Goal: Task Accomplishment & Management: Complete application form

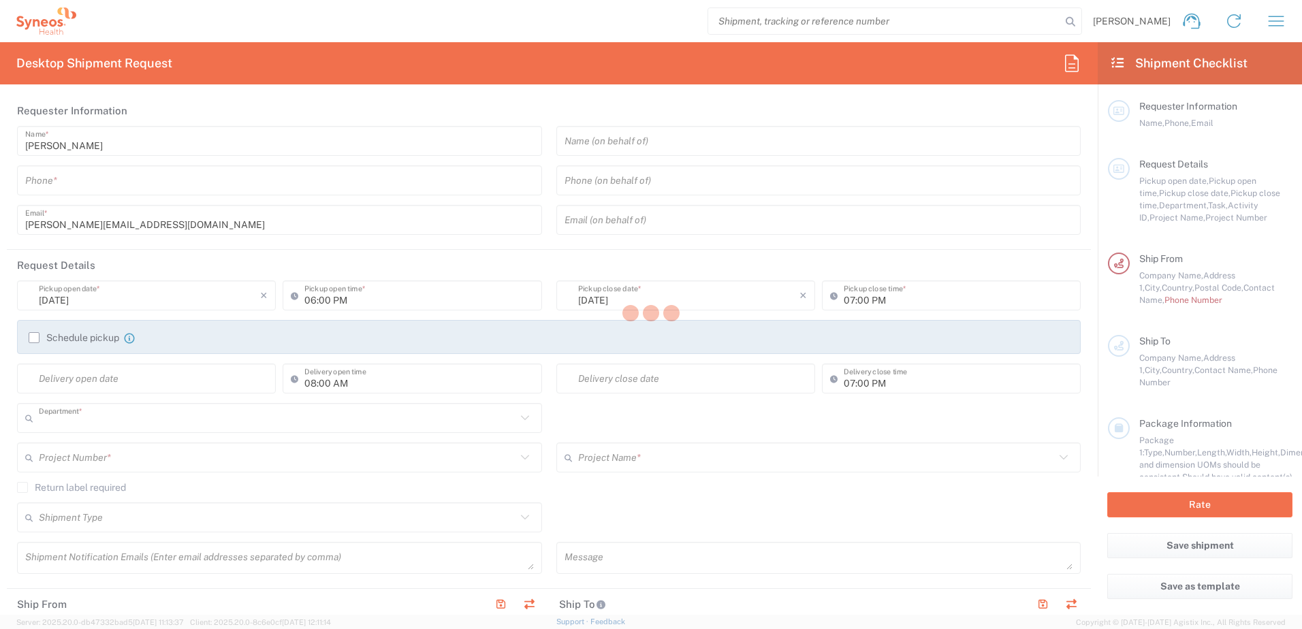
type input "3213"
type input "Syneos Health Philippines Inc"
type input "Philippines"
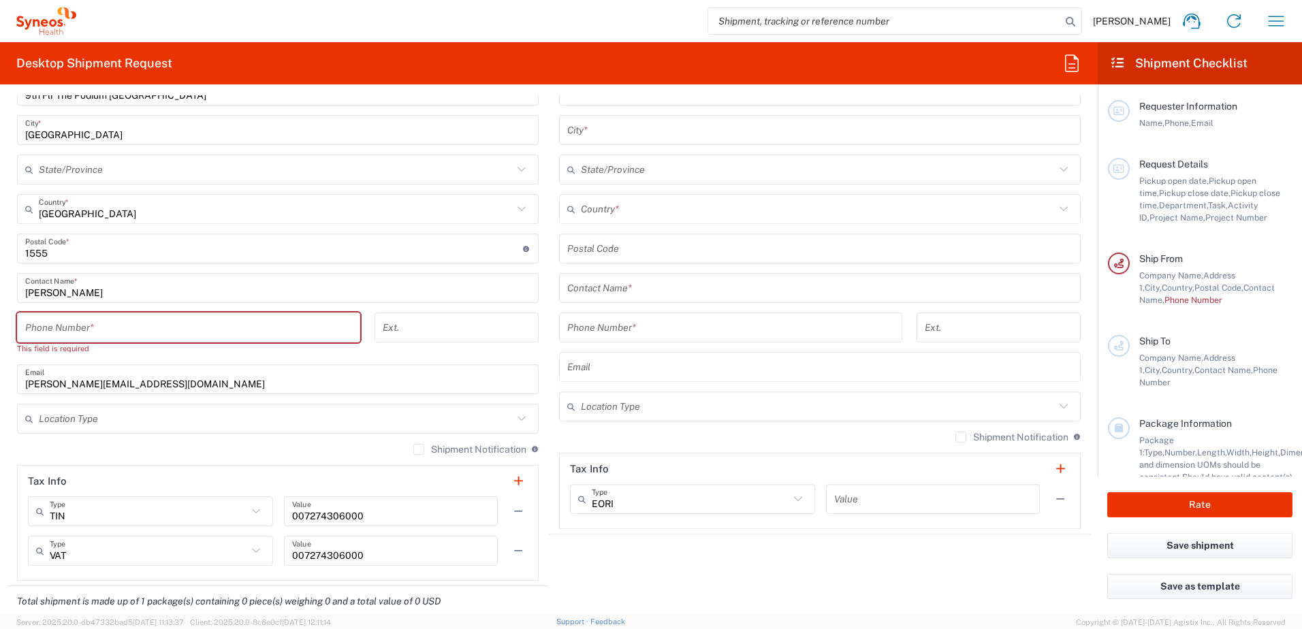
scroll to position [681, 0]
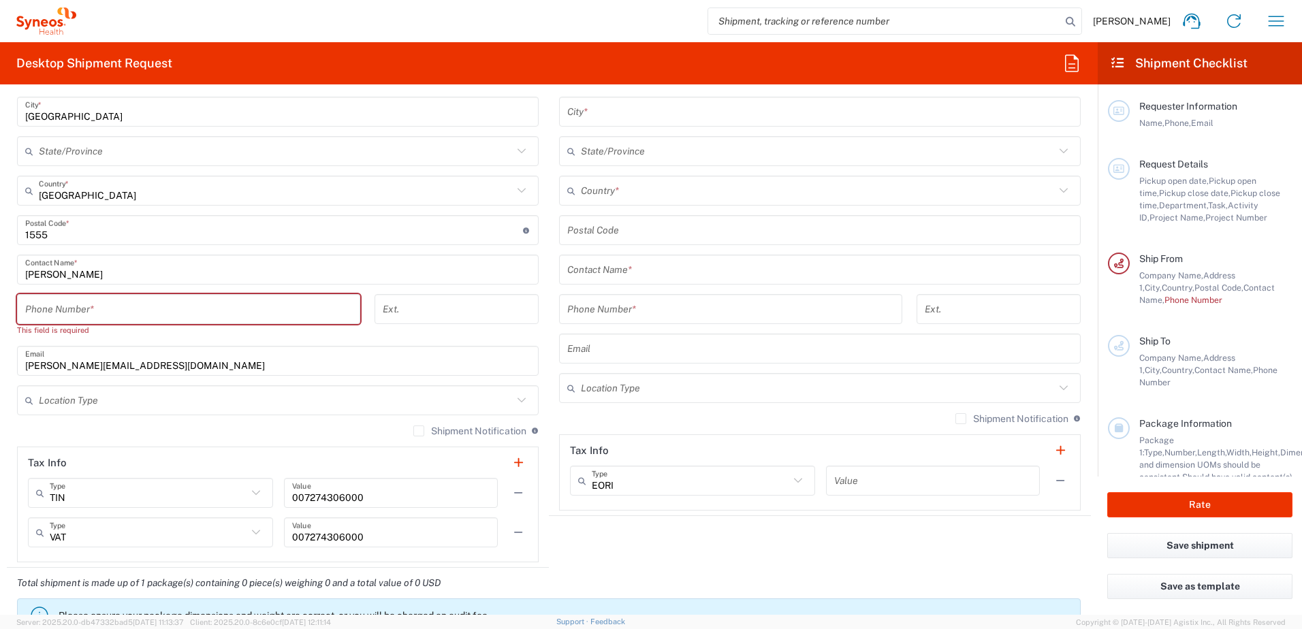
click at [799, 489] on icon at bounding box center [798, 481] width 18 height 18
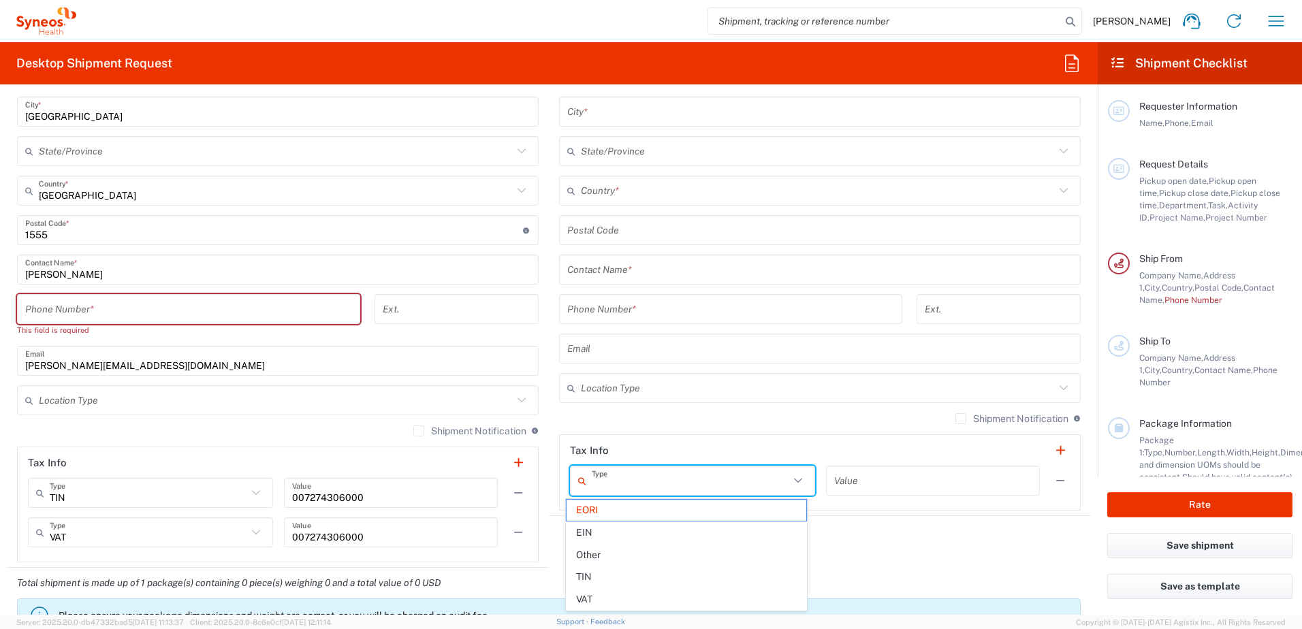
click at [799, 489] on icon at bounding box center [798, 481] width 18 height 18
click at [869, 542] on agx-shipment-stop-widget "Ship To Location Addison Whitney LLC-Morrisvile NC US Barcelona-Syneos Health B…" at bounding box center [820, 238] width 542 height 660
type input "EORI"
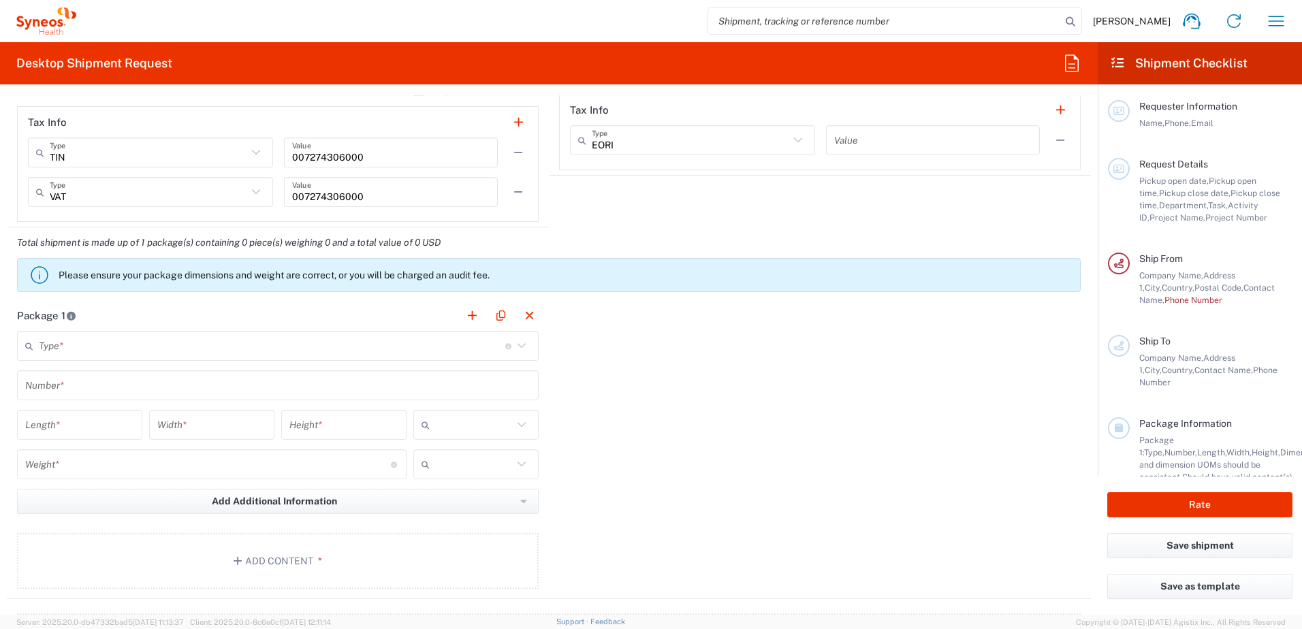
scroll to position [1474, 0]
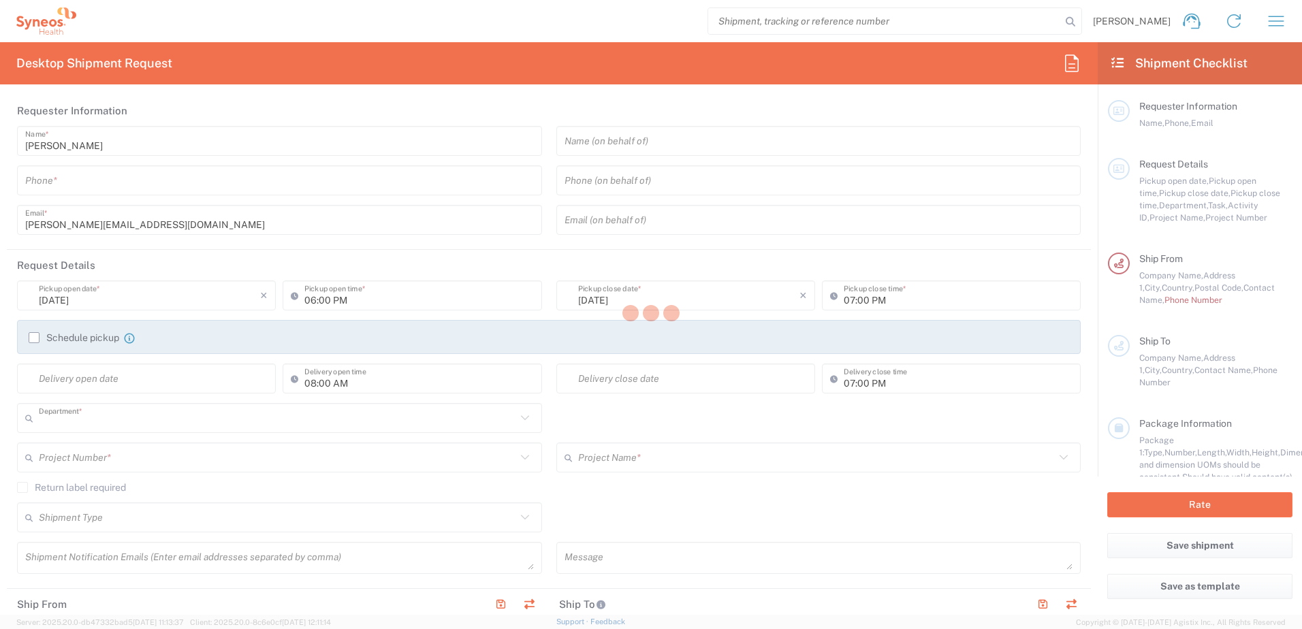
type input "3213"
type input "Syneos Health Philippines Inc"
type input "Philippines"
type input "3213"
type input "Syneos Health Philippines Inc"
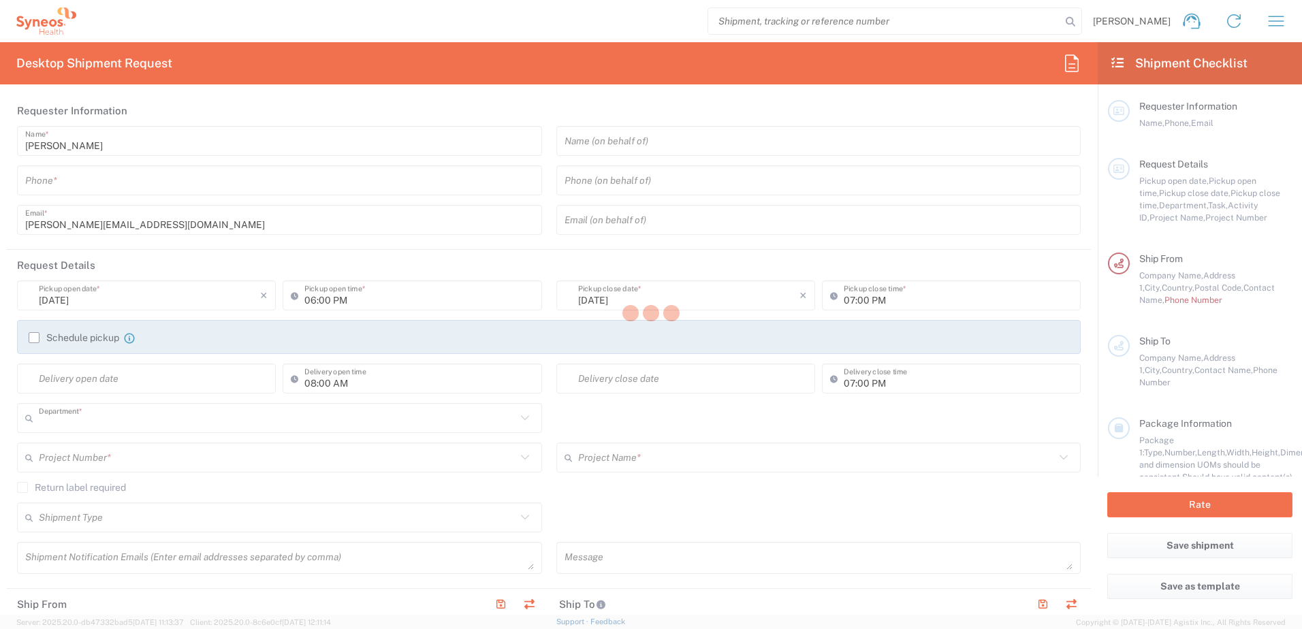
type input "Philippines"
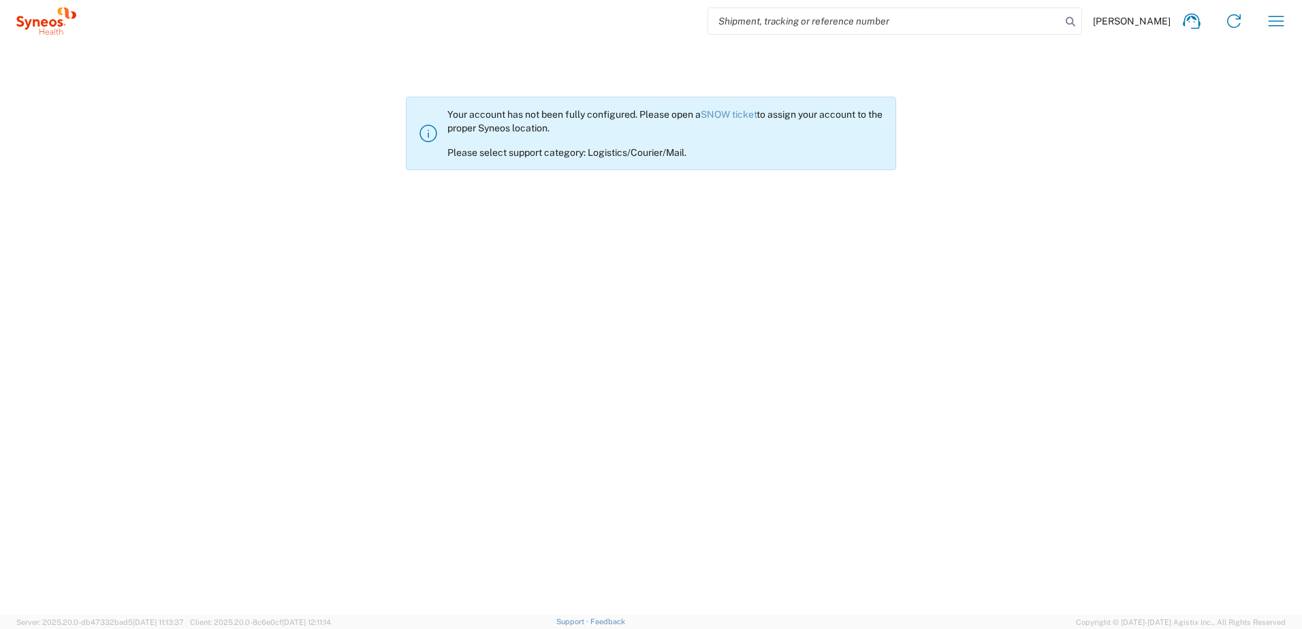
click at [738, 125] on div "Your account has not been fully configured. Please open a SNOW ticket to assign…" at bounding box center [665, 133] width 437 height 50
click at [744, 118] on link "SNOW ticket" at bounding box center [729, 114] width 56 height 11
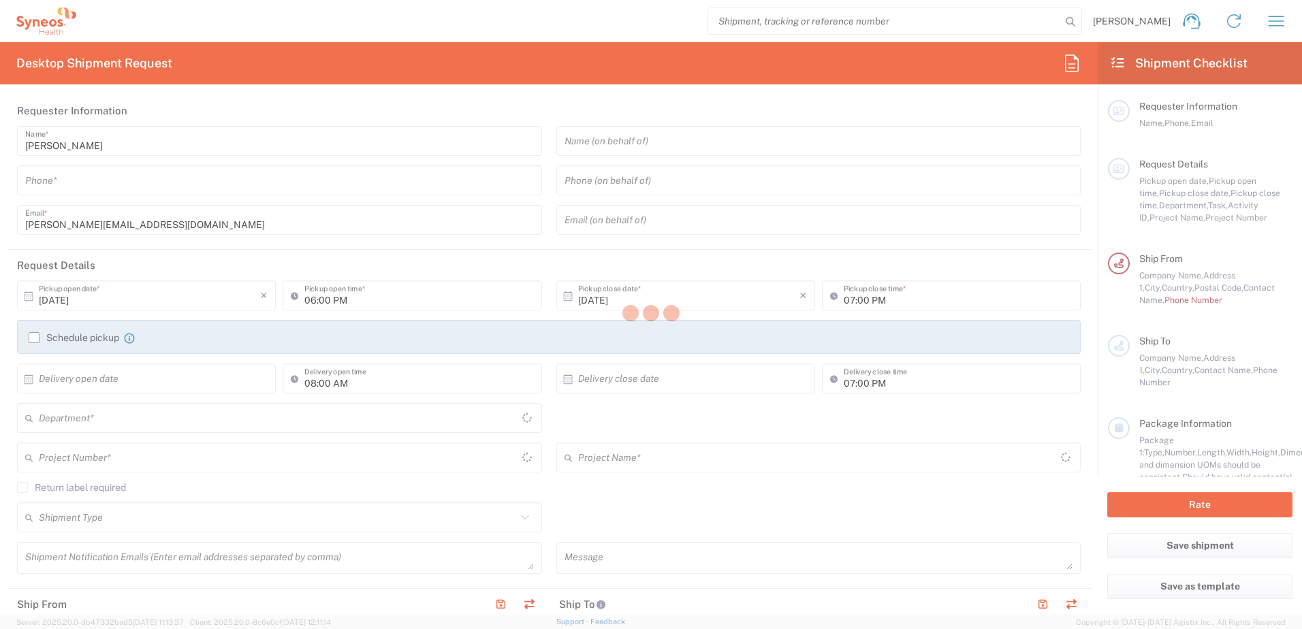
type input "3213"
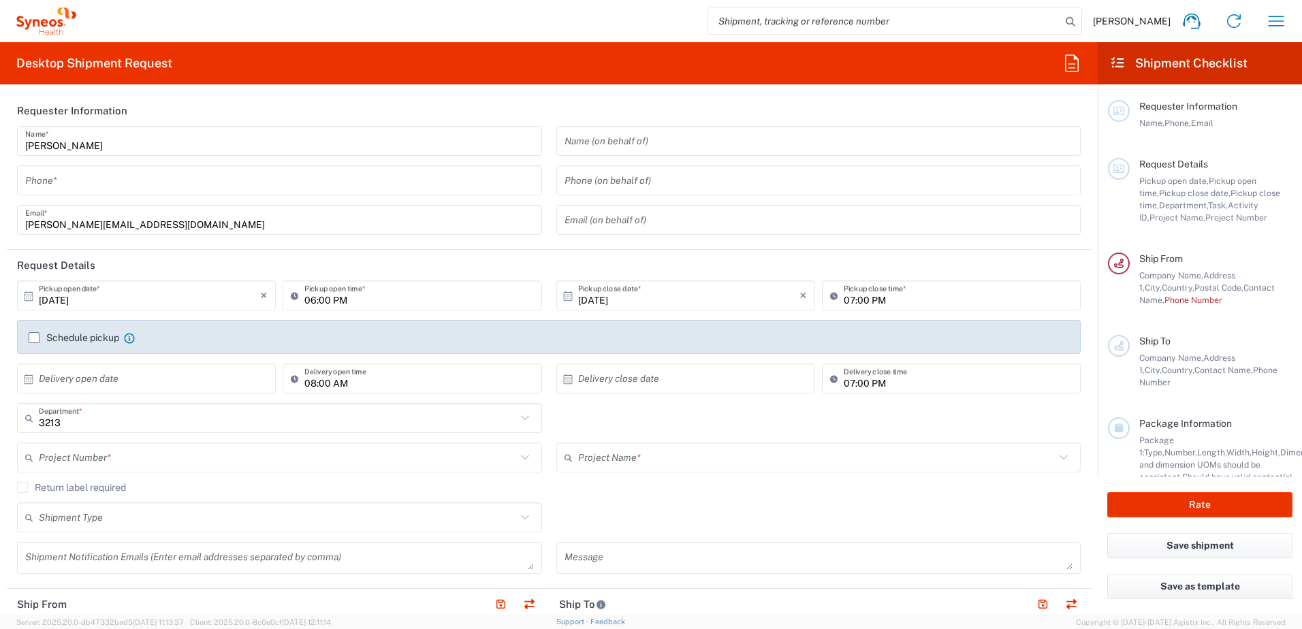
type input "[GEOGRAPHIC_DATA]"
type input "Syneos Health Philippines Inc"
click at [383, 462] on input "text" at bounding box center [277, 458] width 477 height 24
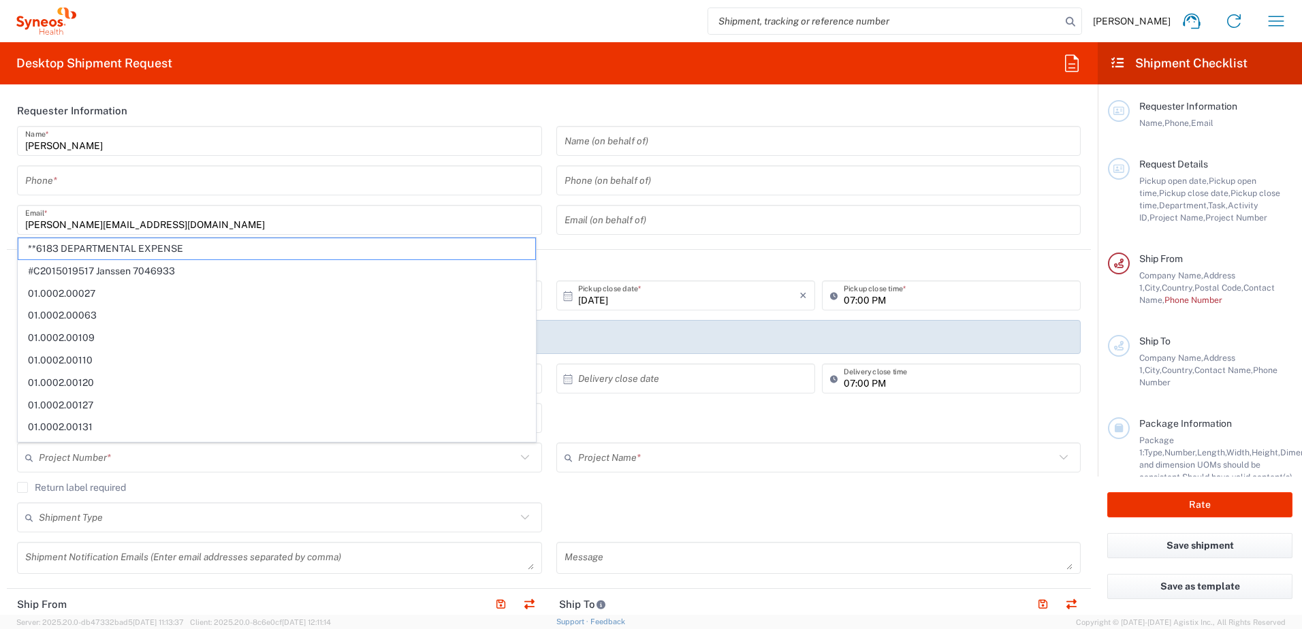
click at [712, 540] on div "Shipment Type Batch Regular" at bounding box center [549, 522] width 1078 height 39
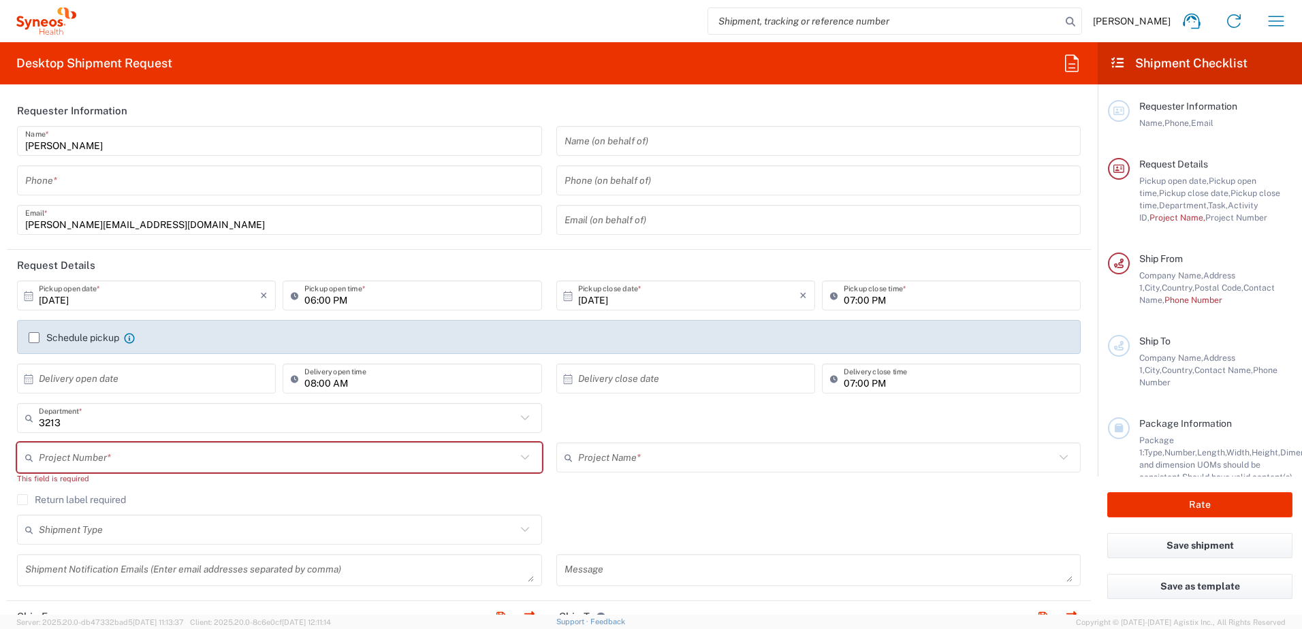
click at [596, 527] on div "Shipment Type Batch Regular" at bounding box center [549, 534] width 1078 height 39
click at [338, 420] on input "3213" at bounding box center [277, 419] width 477 height 24
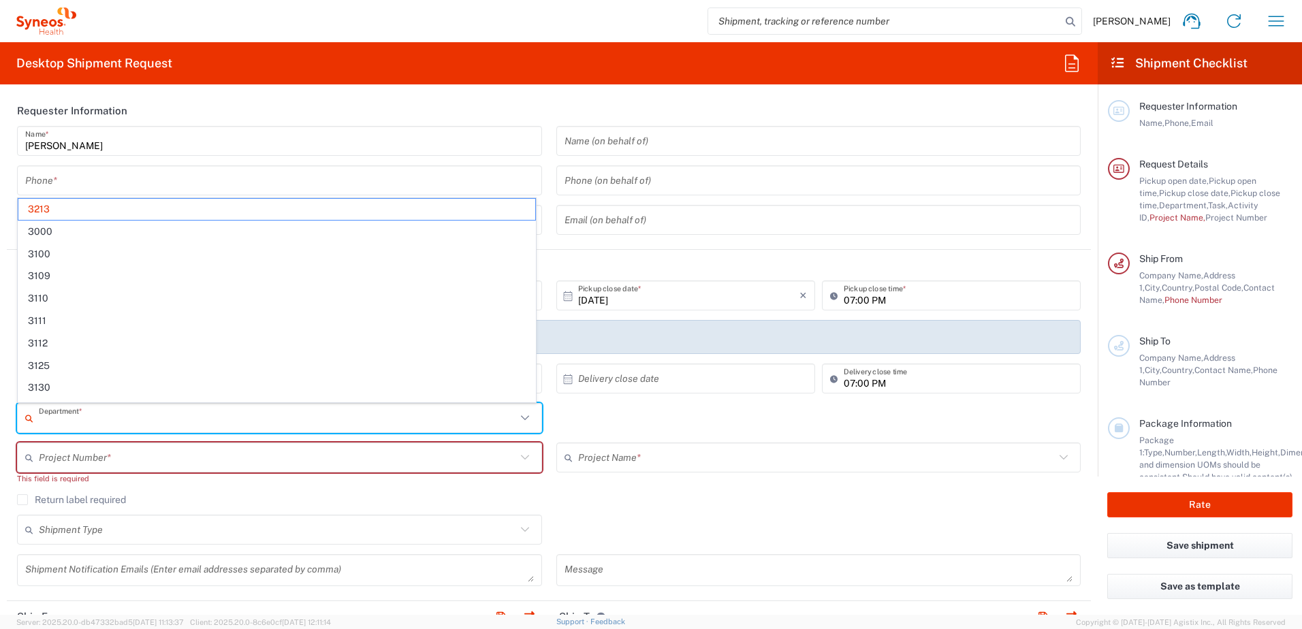
click at [688, 470] on div "Project Name *" at bounding box center [818, 458] width 525 height 30
type input "3213"
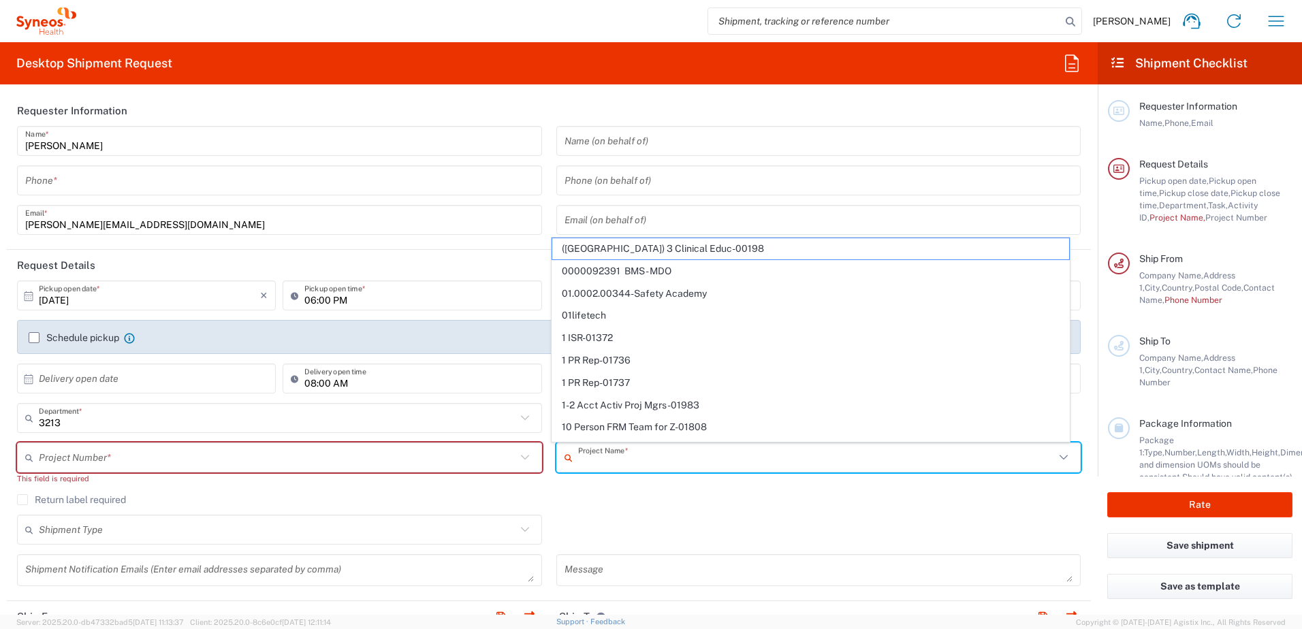
click at [686, 455] on input "text" at bounding box center [816, 458] width 477 height 24
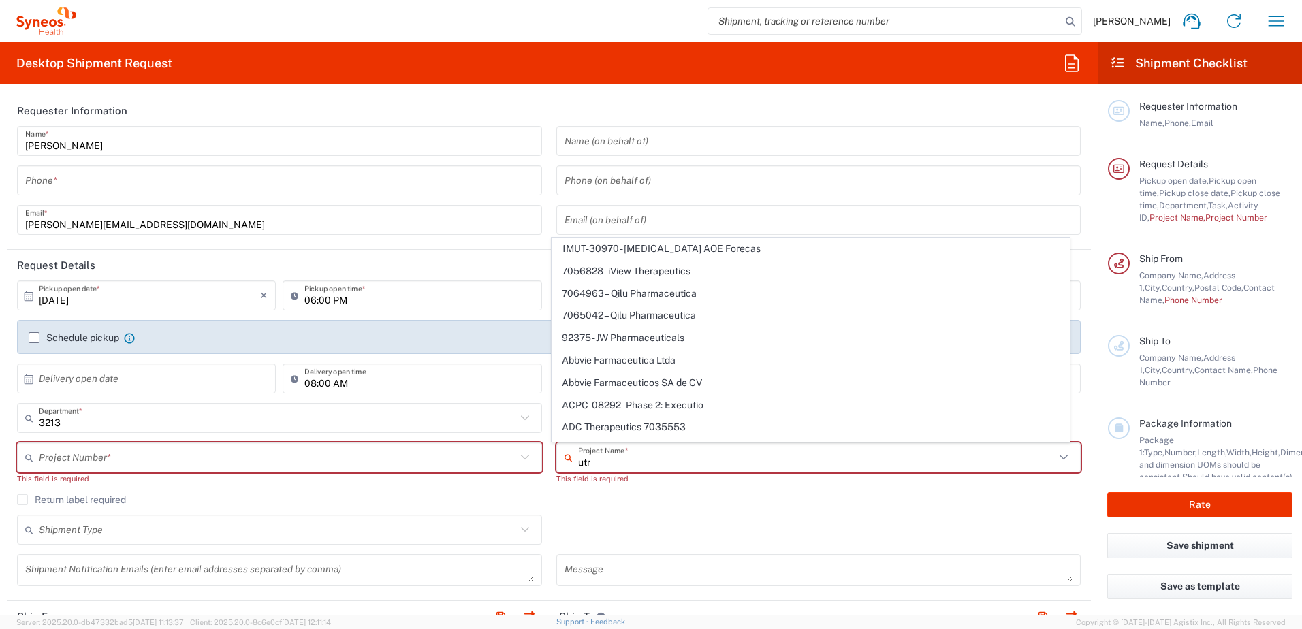
type input "utre"
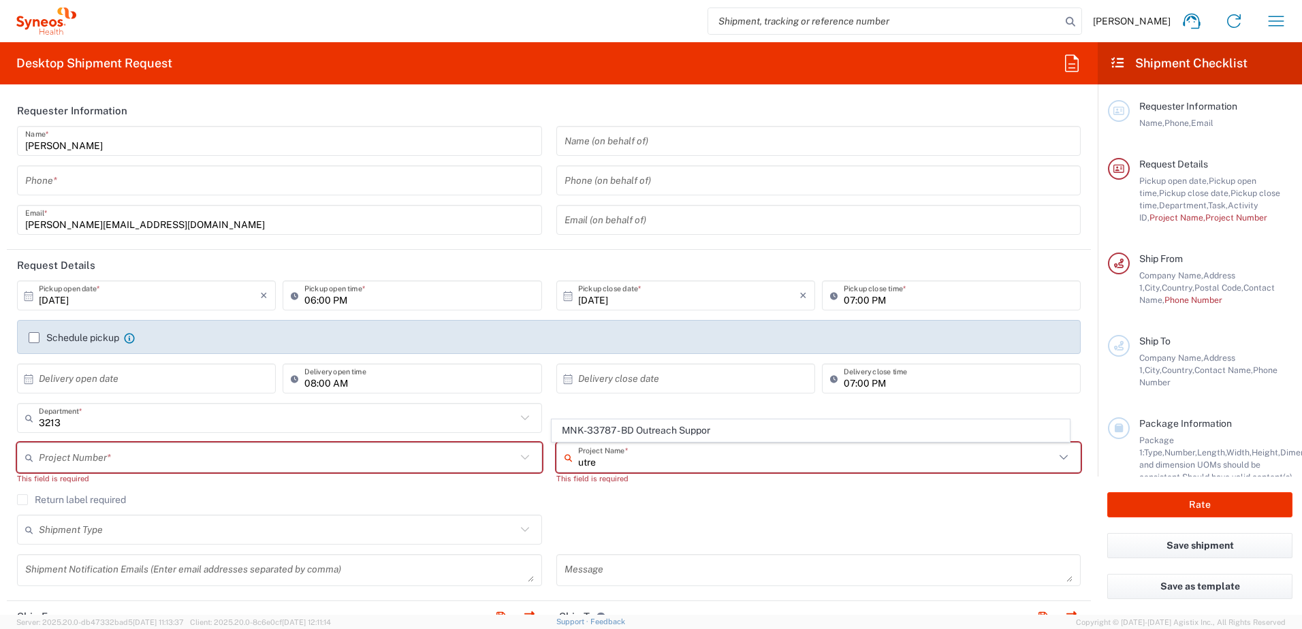
drag, startPoint x: 661, startPoint y: 460, endPoint x: 244, endPoint y: 462, distance: 416.8
click at [563, 462] on div "utre Project Name *" at bounding box center [818, 458] width 525 height 30
click at [244, 462] on input "text" at bounding box center [277, 458] width 477 height 24
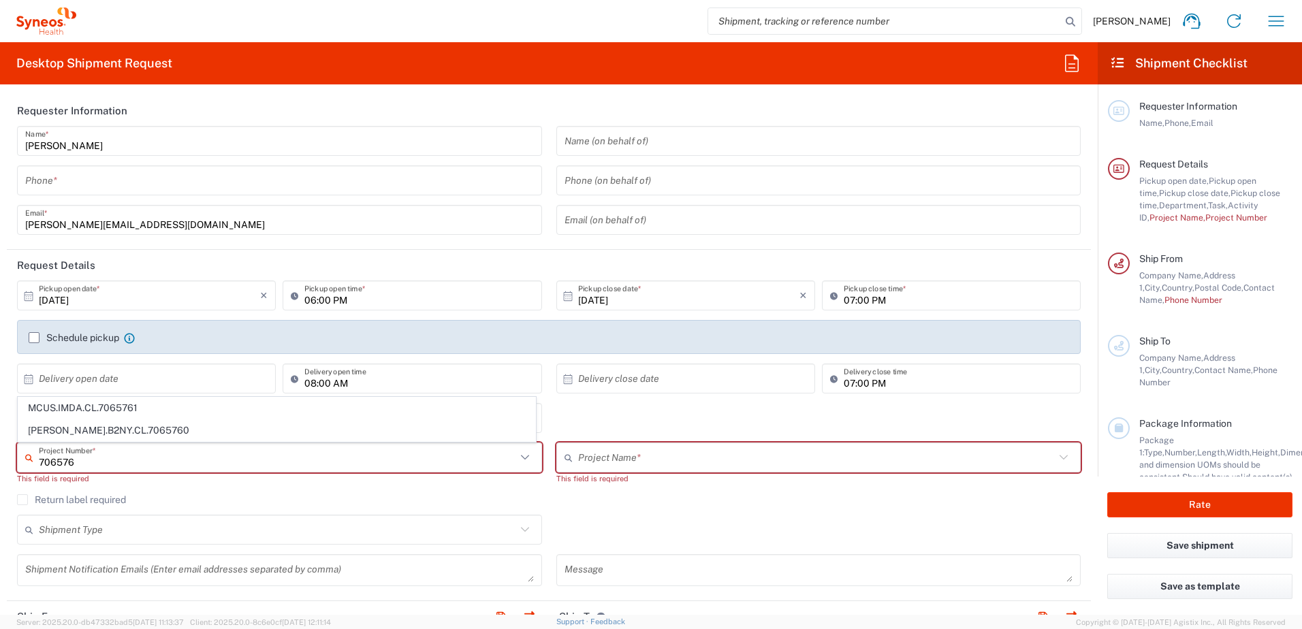
type input "706576"
click at [577, 502] on agx-checkbox-control "Return label required" at bounding box center [549, 499] width 1064 height 11
click at [673, 503] on agx-checkbox-control "Return label required" at bounding box center [549, 499] width 1064 height 11
click at [193, 417] on input "text" at bounding box center [277, 419] width 477 height 24
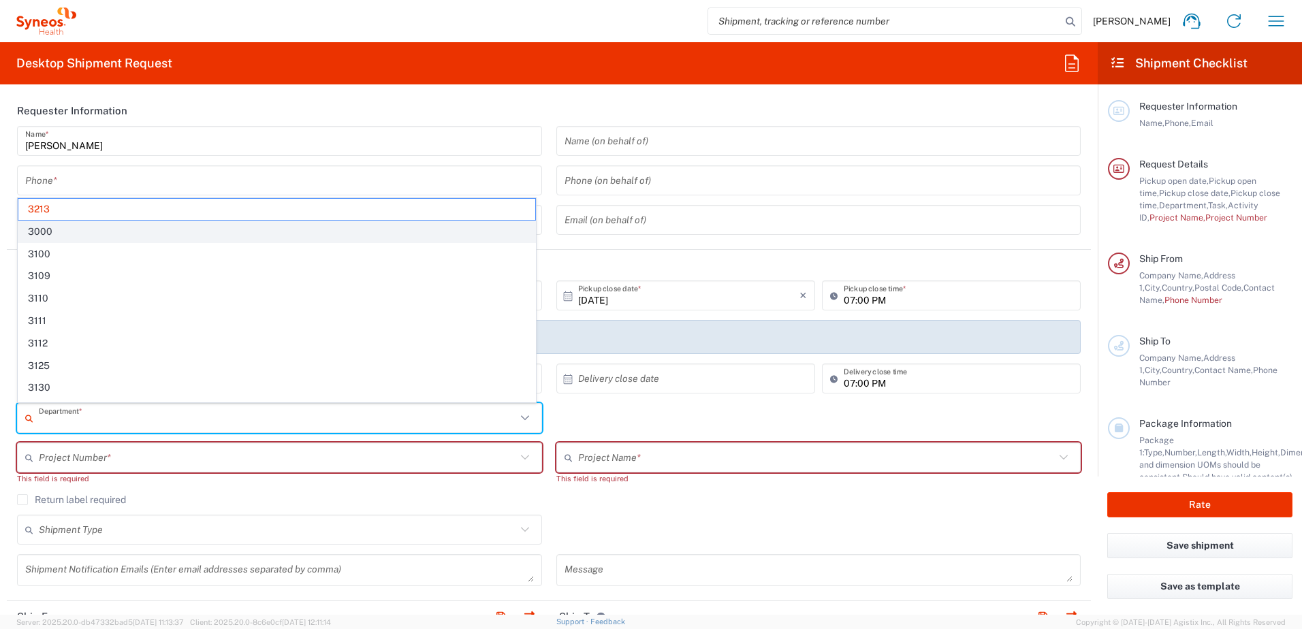
click at [125, 233] on span "3000" at bounding box center [276, 231] width 517 height 21
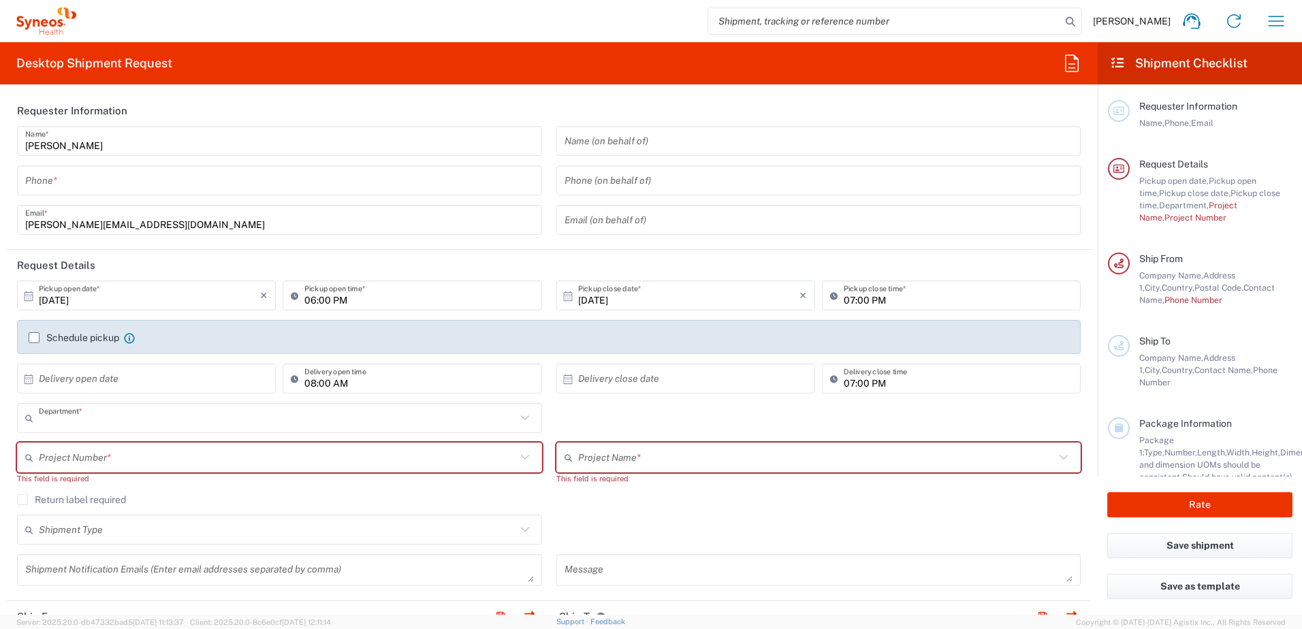
type input "3000"
click at [274, 456] on input "text" at bounding box center [277, 458] width 477 height 24
type input "7065768"
drag, startPoint x: 310, startPoint y: 439, endPoint x: 317, endPoint y: 427, distance: 13.4
click at [310, 439] on div "3000 Department * 3213 3000 3100 3109 3110 3111 3112 3125 3130 3135 3136 3150 3…" at bounding box center [279, 422] width 539 height 39
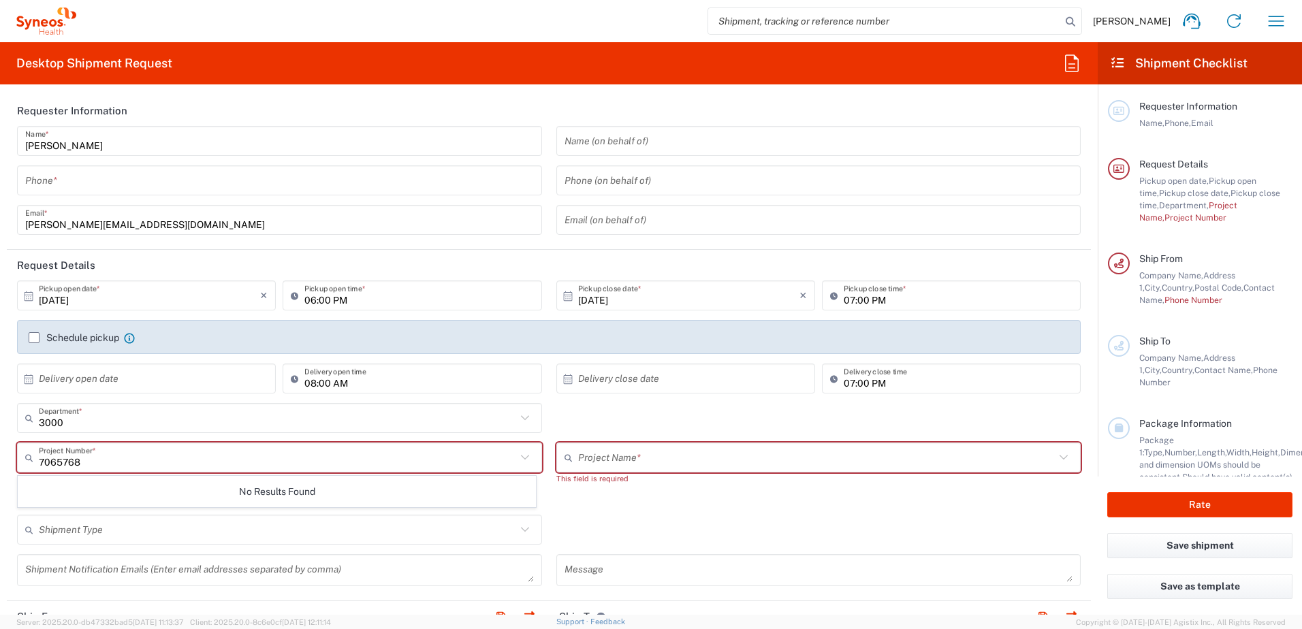
click at [317, 427] on input "3000" at bounding box center [277, 419] width 477 height 24
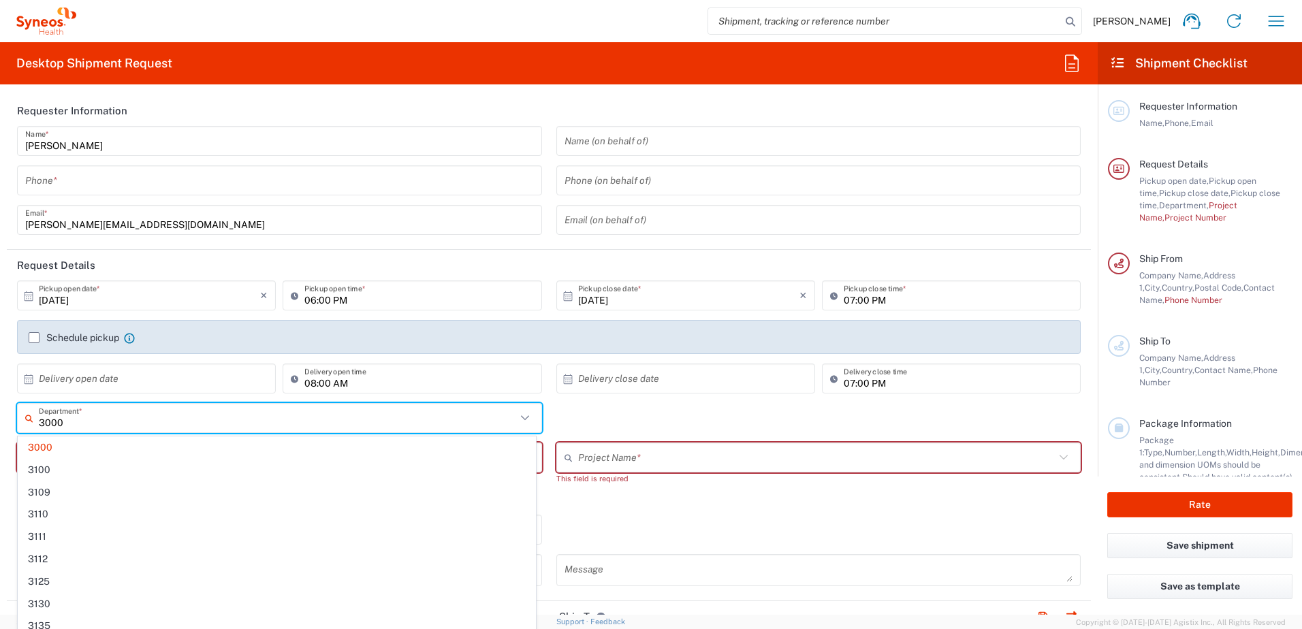
type input "3000"
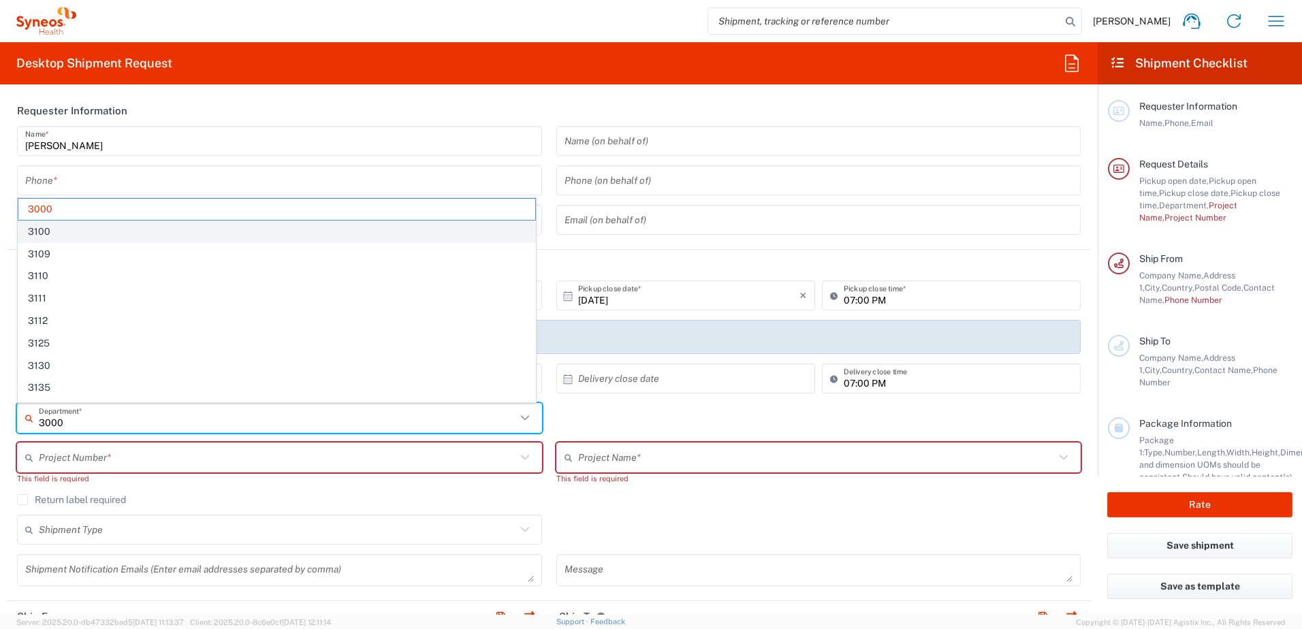
click at [75, 236] on span "3100" at bounding box center [276, 231] width 517 height 21
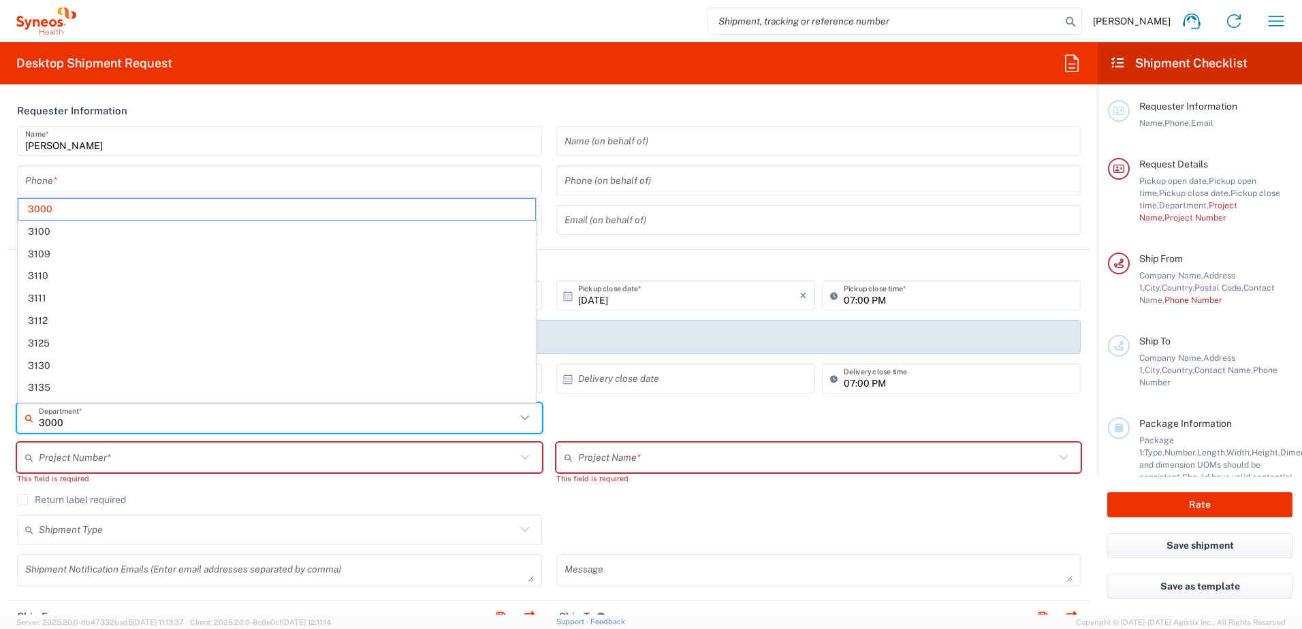
type input "3100"
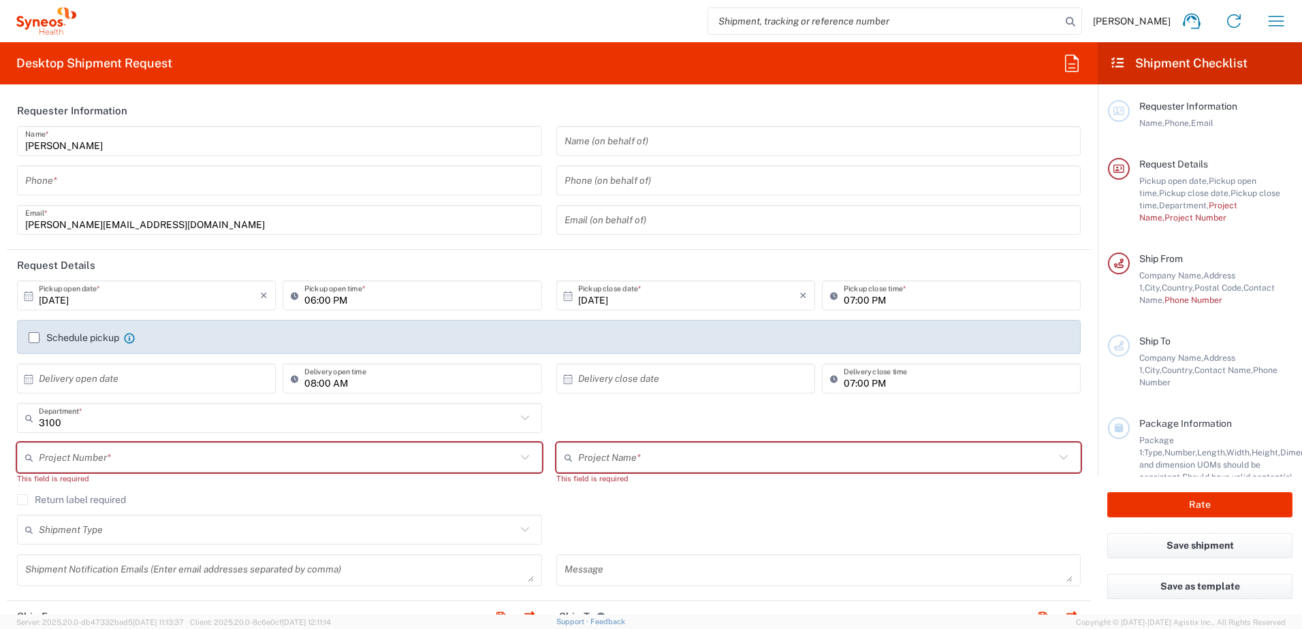
click at [149, 459] on input "text" at bounding box center [277, 458] width 477 height 24
type input "7065768"
click at [311, 424] on input "3100" at bounding box center [277, 419] width 477 height 24
type input "3100"
